Goal: Task Accomplishment & Management: Manage account settings

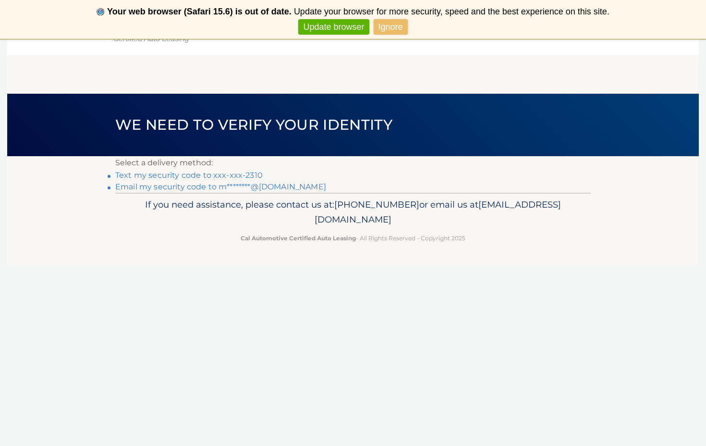
click at [198, 175] on link "Text my security code to xxx-xxx-2310" at bounding box center [188, 175] width 147 height 9
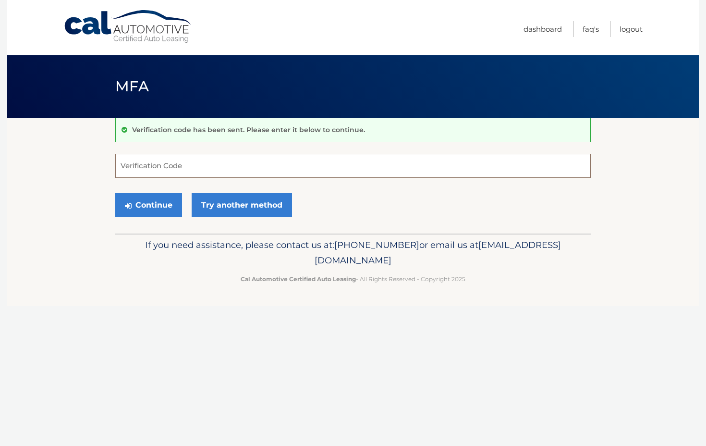
click at [193, 165] on input "Verification Code" at bounding box center [353, 166] width 476 height 24
type input "734529"
click at [154, 204] on button "Continue" at bounding box center [148, 205] width 67 height 24
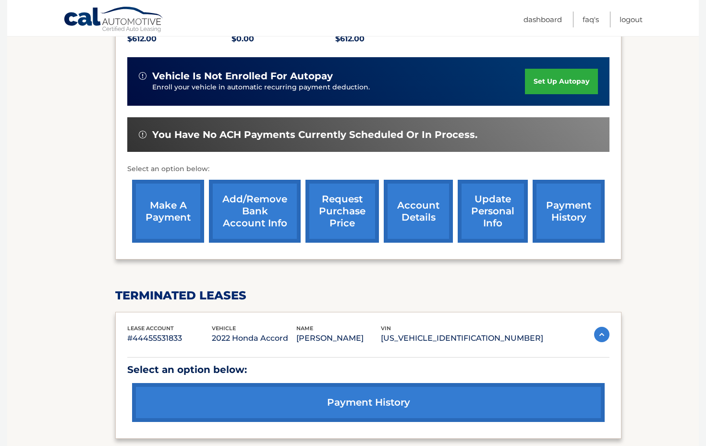
scroll to position [225, 0]
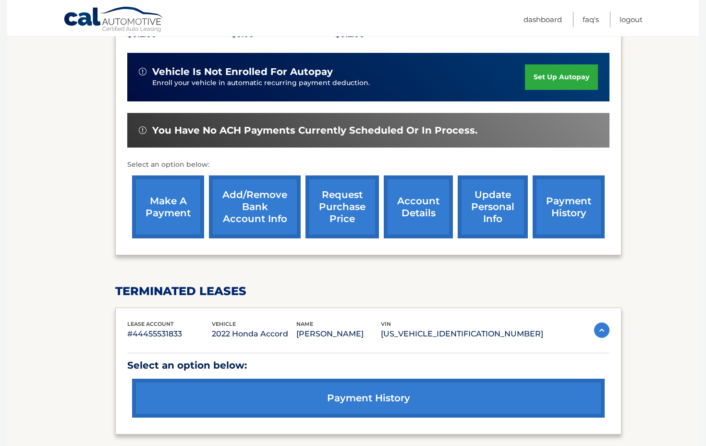
click at [169, 210] on link "make a payment" at bounding box center [168, 206] width 72 height 63
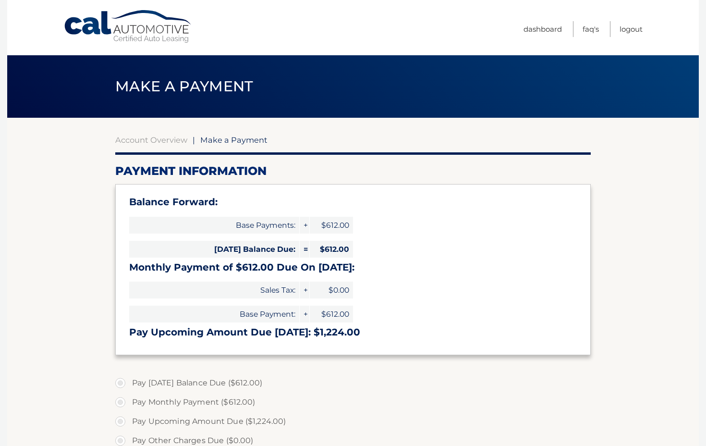
select select "Y2FhMTMxNDUtYzNhNS00ZGEyLWE5OGUtZTRhN2IzYTg0YmVm"
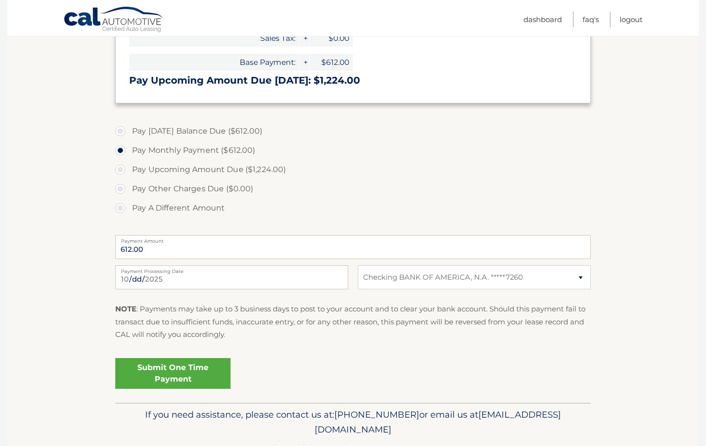
scroll to position [253, 0]
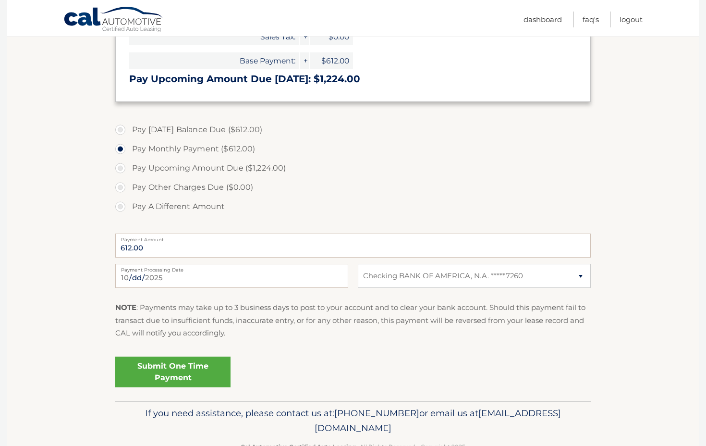
click at [182, 362] on link "Submit One Time Payment" at bounding box center [172, 371] width 115 height 31
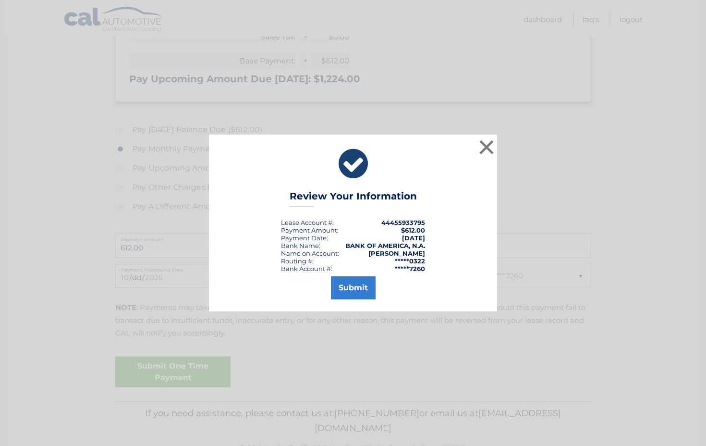
click at [358, 288] on button "Submit" at bounding box center [353, 287] width 45 height 23
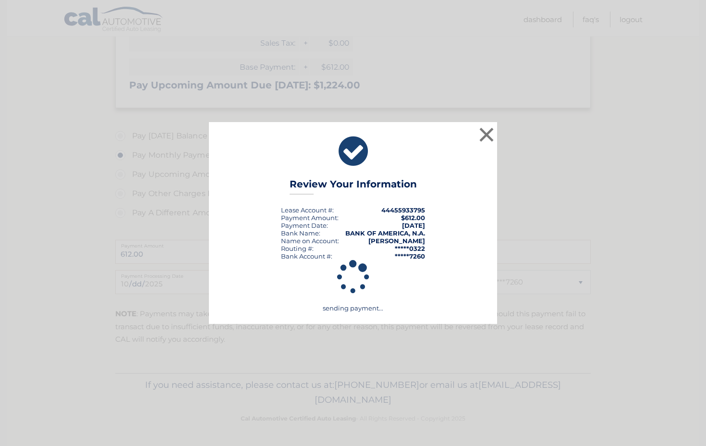
scroll to position [244, 0]
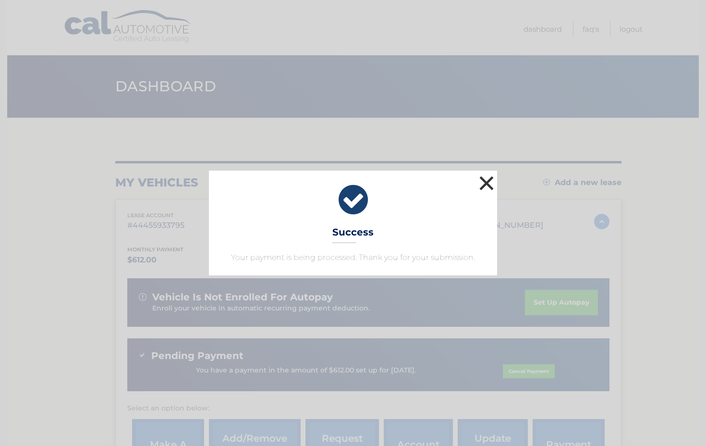
click at [485, 183] on button "×" at bounding box center [486, 182] width 19 height 19
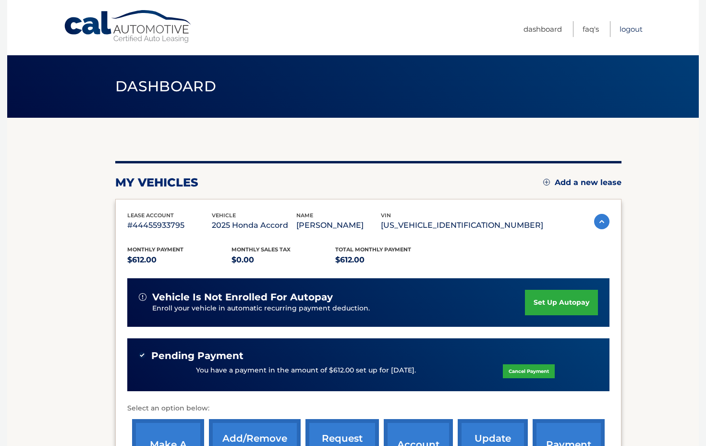
click at [632, 29] on link "Logout" at bounding box center [631, 29] width 23 height 16
